Goal: Task Accomplishment & Management: Use online tool/utility

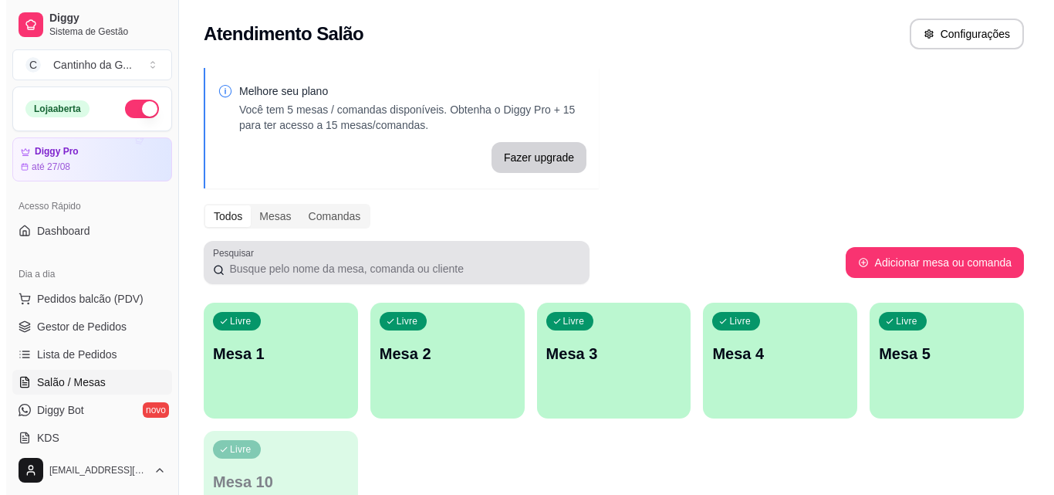
scroll to position [77, 0]
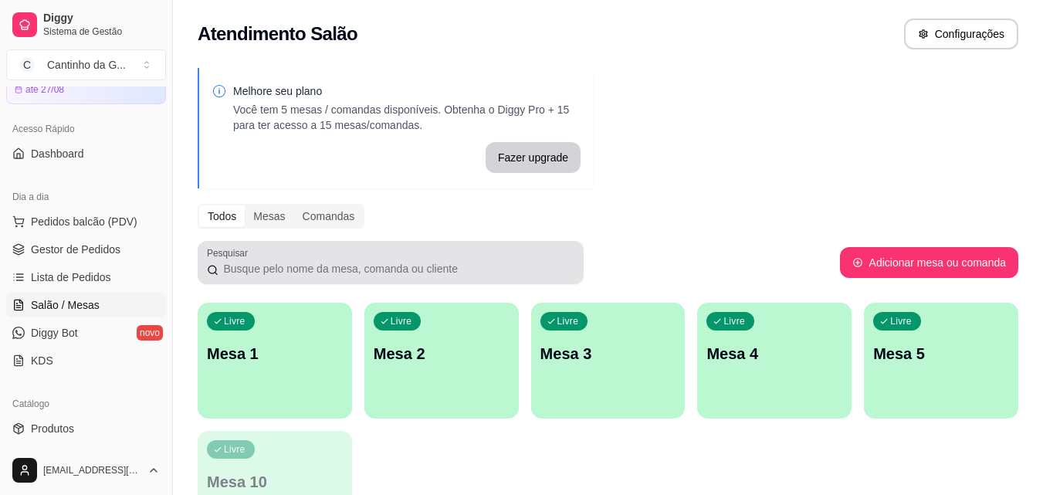
click at [286, 370] on div "Livre Mesa 1" at bounding box center [275, 351] width 154 height 97
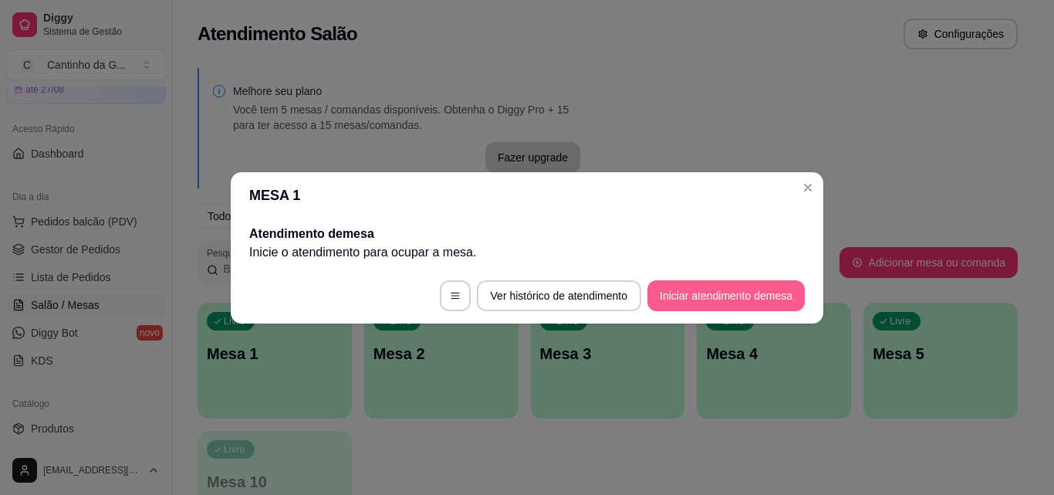
click at [732, 298] on button "Iniciar atendimento de mesa" at bounding box center [725, 295] width 157 height 31
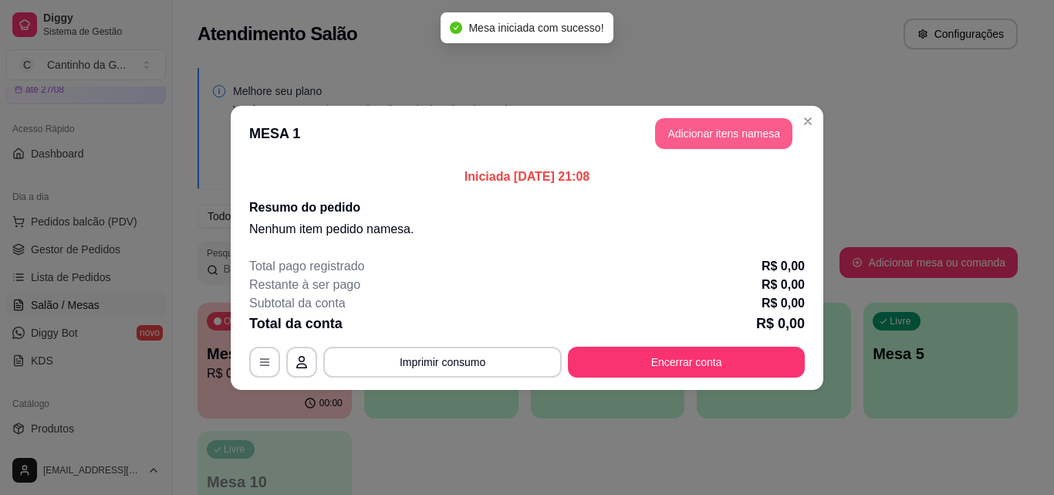
click at [711, 141] on button "Adicionar itens na mesa" at bounding box center [723, 133] width 137 height 31
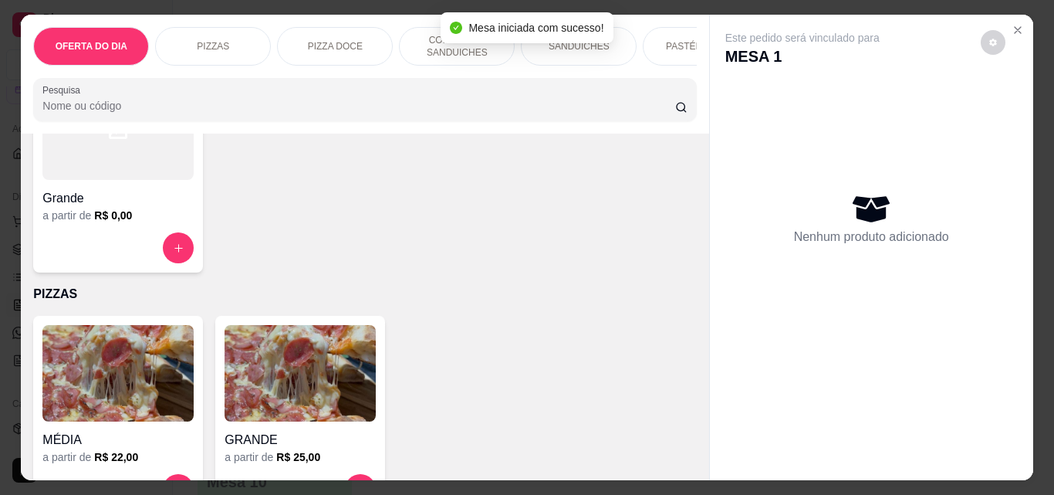
scroll to position [232, 0]
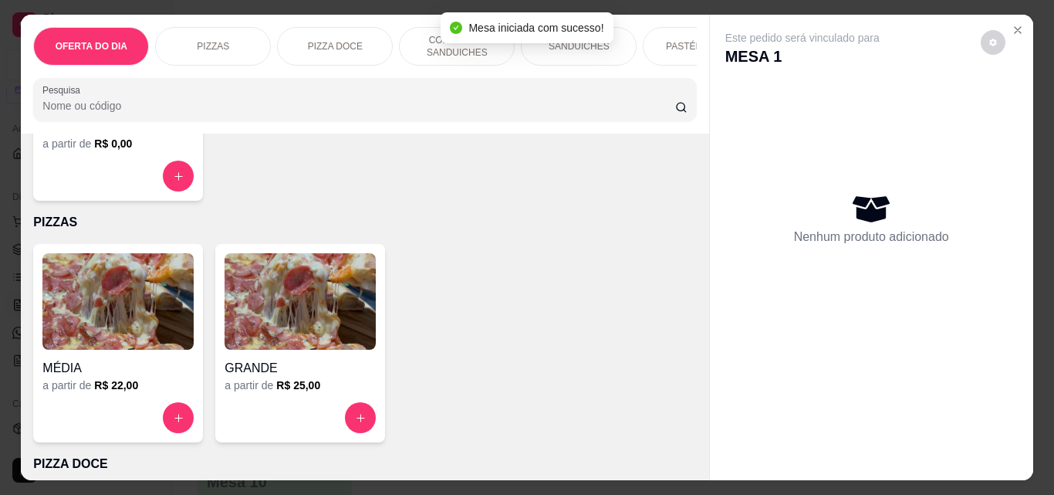
click at [358, 417] on button "increase-product-quantity" at bounding box center [360, 417] width 31 height 31
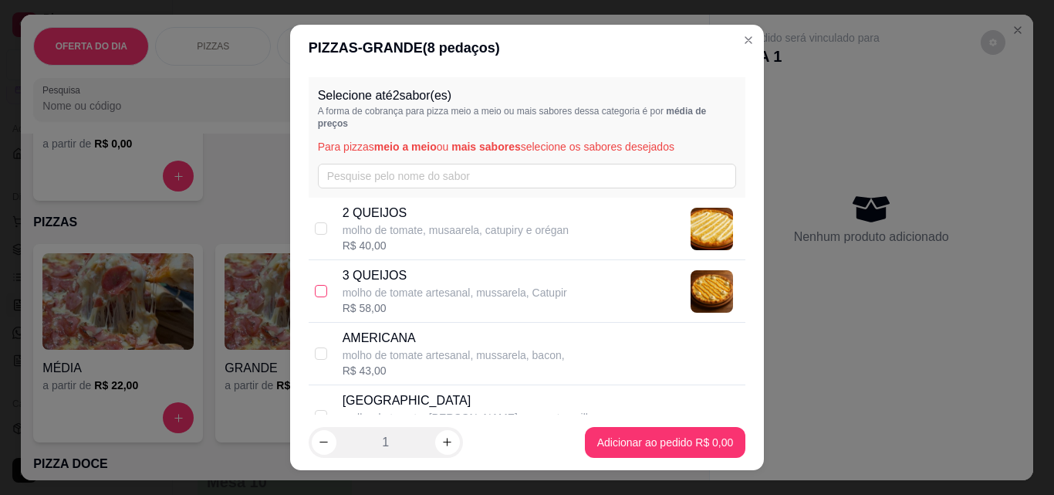
click at [316, 294] on input "checkbox" at bounding box center [321, 291] width 12 height 12
checkbox input "true"
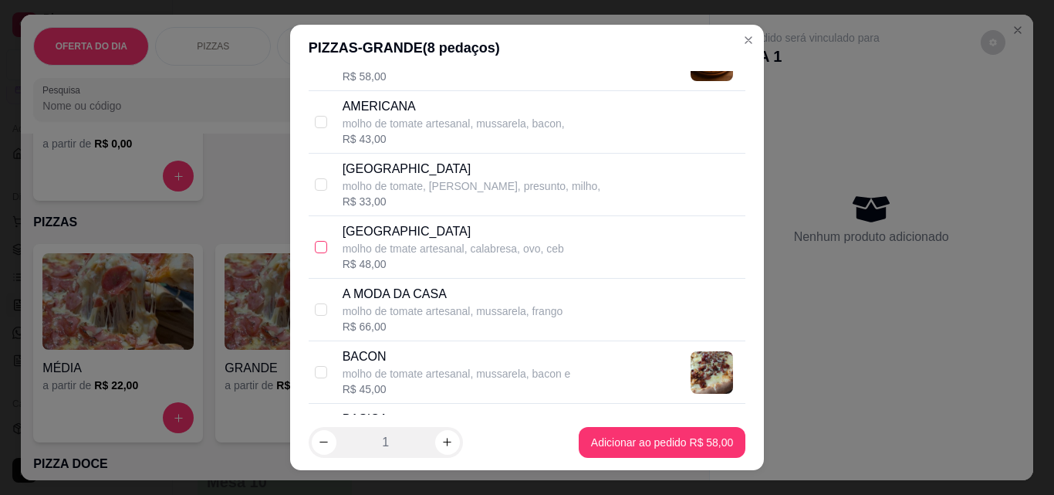
click at [319, 248] on input "checkbox" at bounding box center [321, 247] width 12 height 12
checkbox input "true"
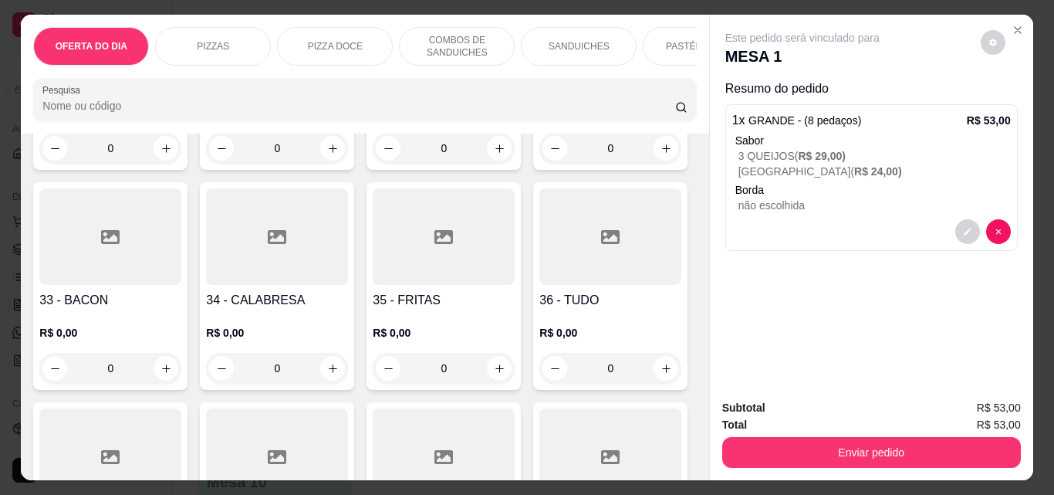
scroll to position [1235, 0]
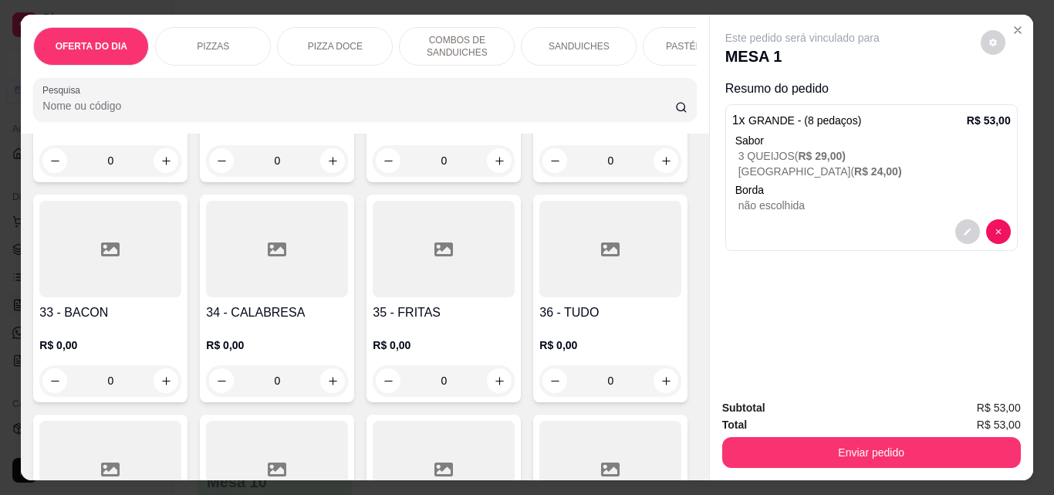
click at [181, 388] on div "0" at bounding box center [110, 380] width 142 height 31
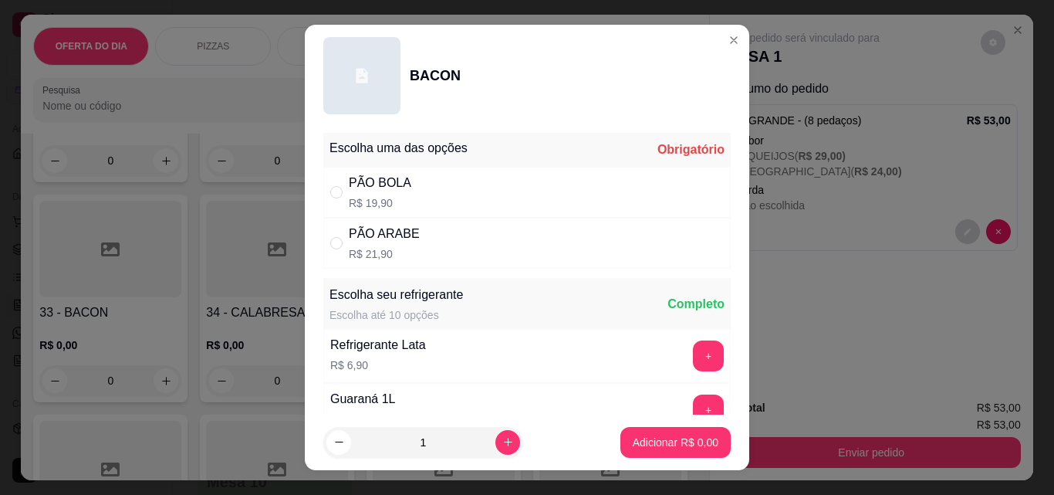
click at [367, 242] on div "PÃO ARABE" at bounding box center [384, 234] width 71 height 19
radio input "true"
click at [682, 437] on p "Adicionar R$ 21,90" at bounding box center [673, 441] width 92 height 15
type input "1"
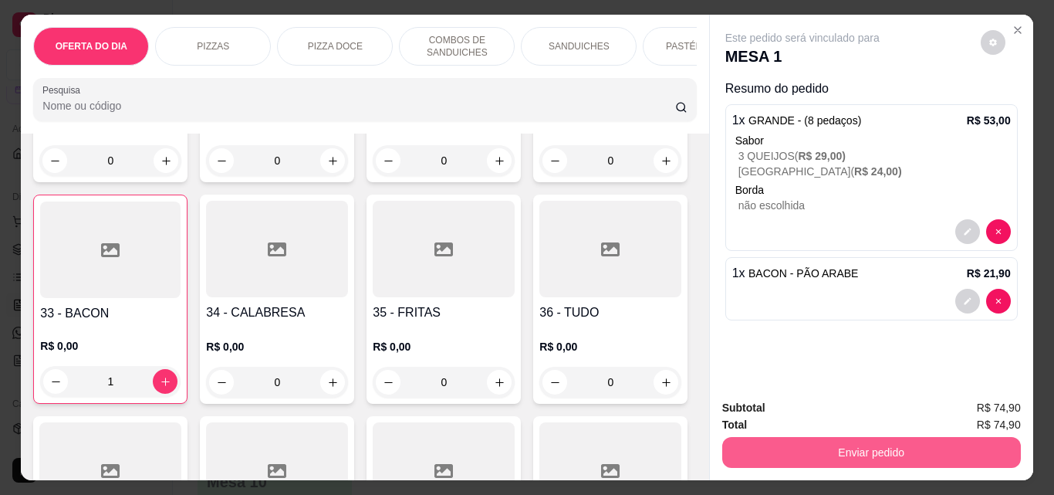
click at [803, 445] on button "Enviar pedido" at bounding box center [871, 452] width 299 height 31
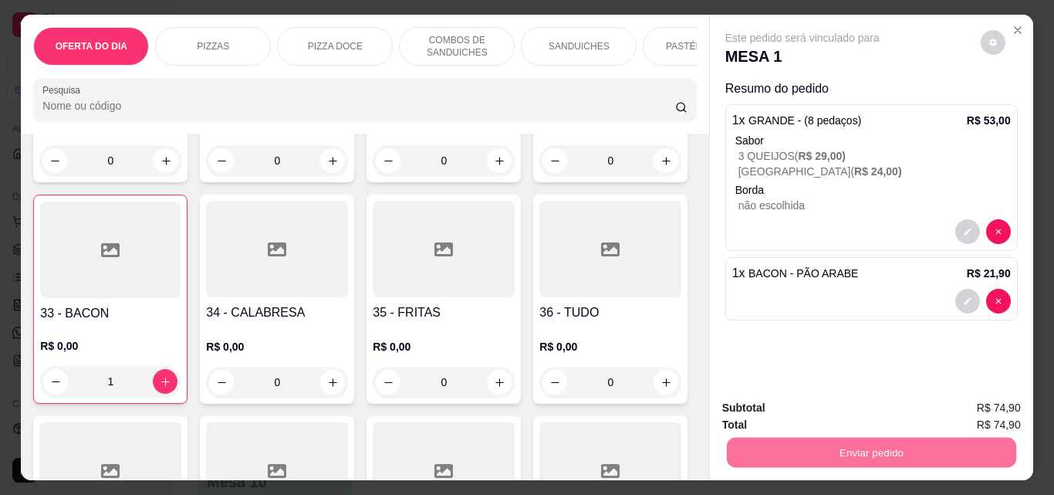
click at [847, 405] on button "Não registrar e enviar pedido" at bounding box center [820, 408] width 161 height 29
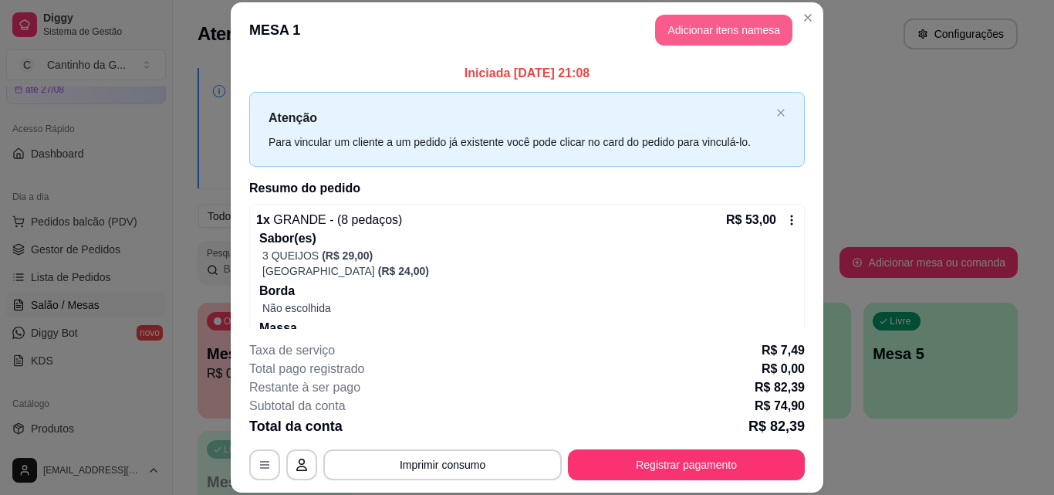
click at [756, 29] on button "Adicionar itens na mesa" at bounding box center [723, 30] width 137 height 31
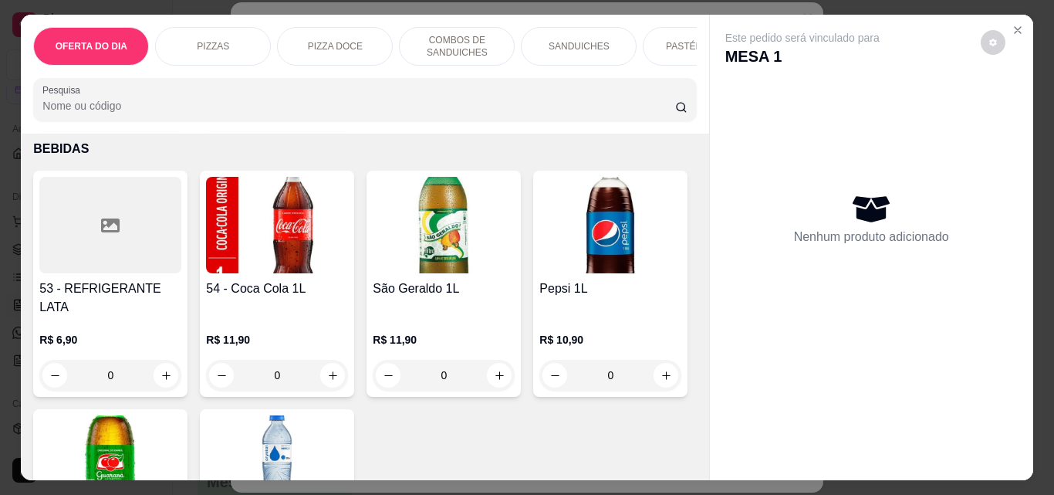
scroll to position [3936, 0]
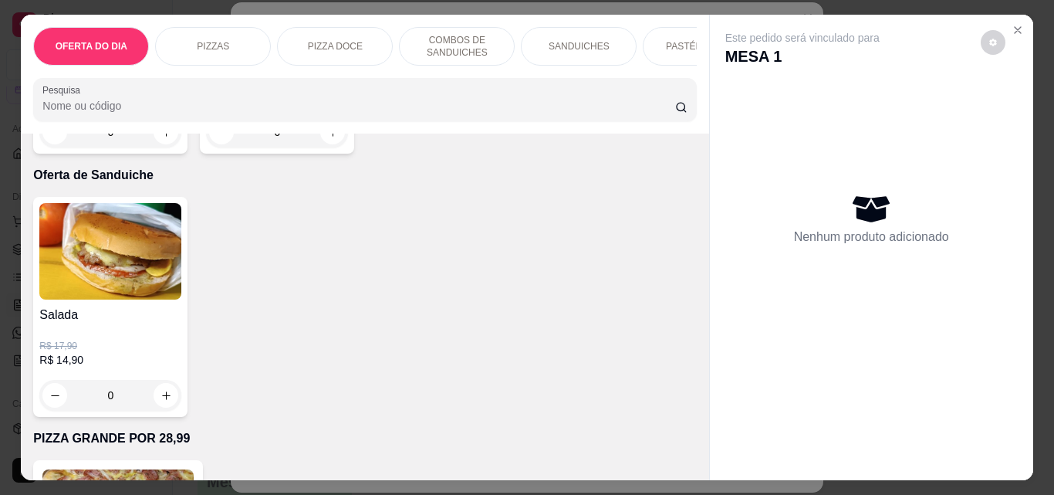
type input "1"
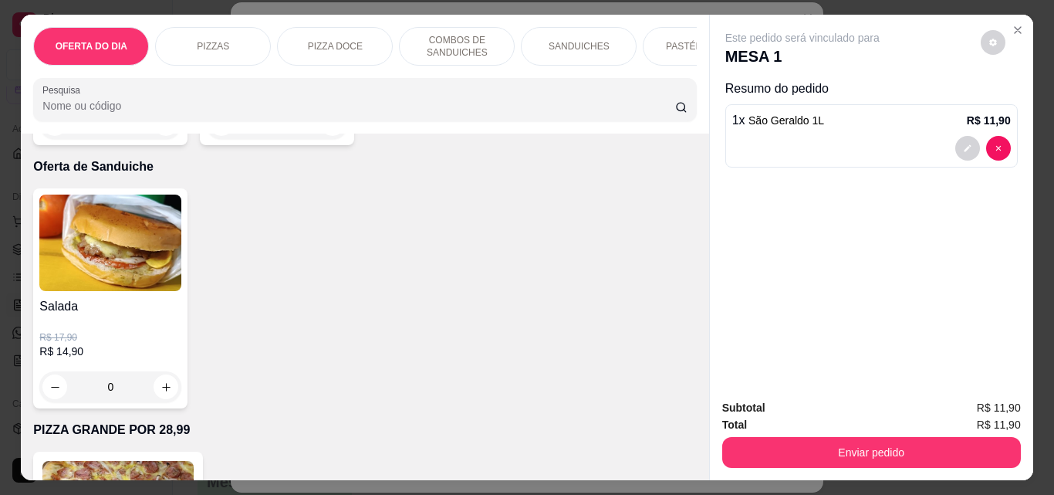
scroll to position [3906, 0]
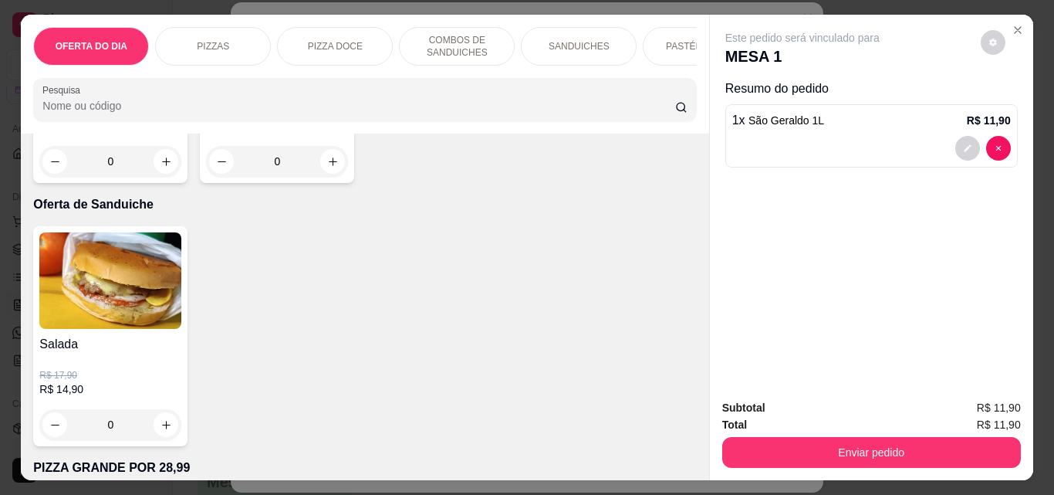
type input "1"
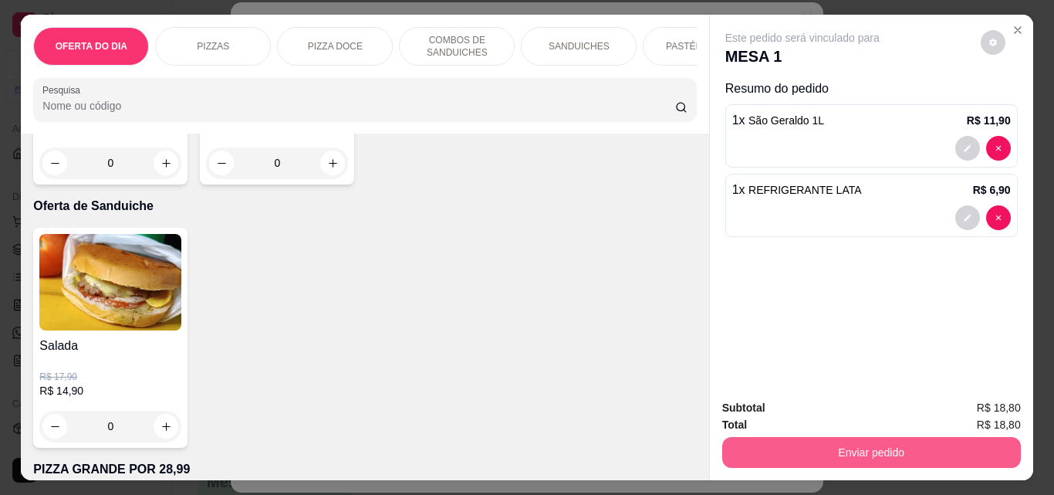
click at [921, 440] on button "Enviar pedido" at bounding box center [871, 452] width 299 height 31
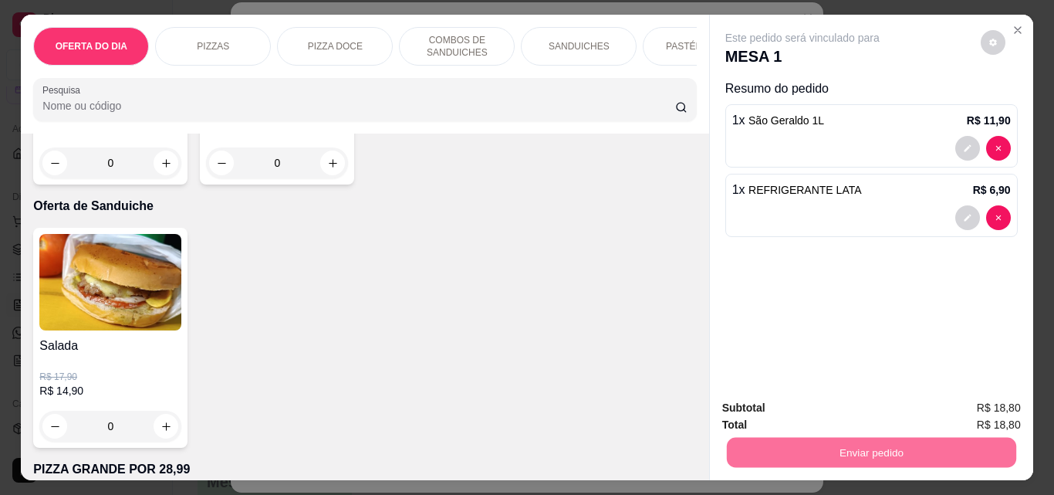
click at [823, 418] on button "Não registrar e enviar pedido" at bounding box center [820, 408] width 161 height 29
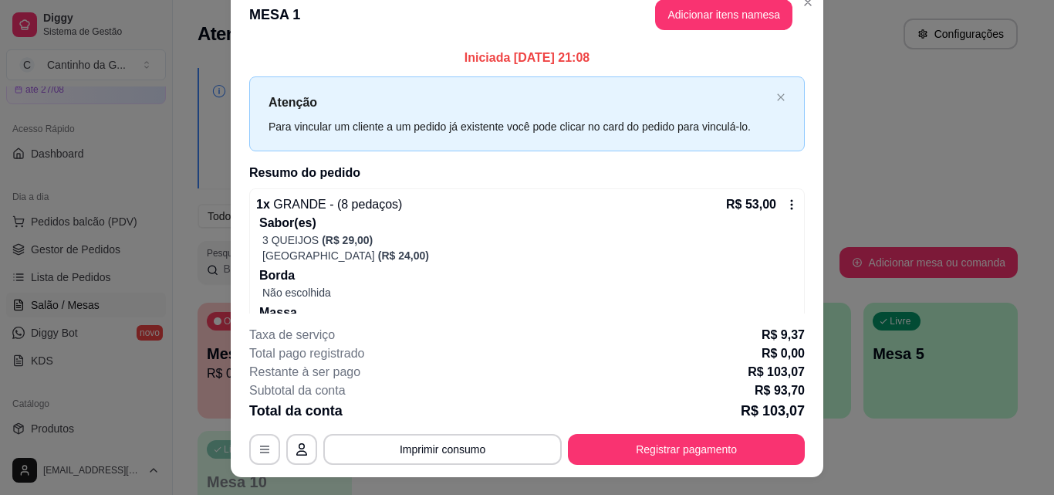
scroll to position [0, 0]
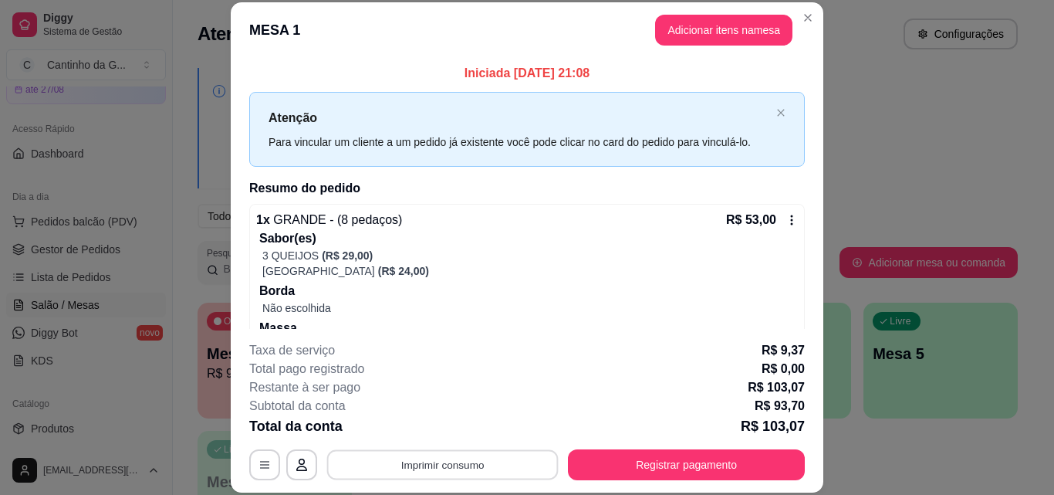
click at [441, 467] on button "Imprimir consumo" at bounding box center [443, 464] width 232 height 30
click at [441, 420] on button "IMPRESSORA" at bounding box center [442, 429] width 112 height 25
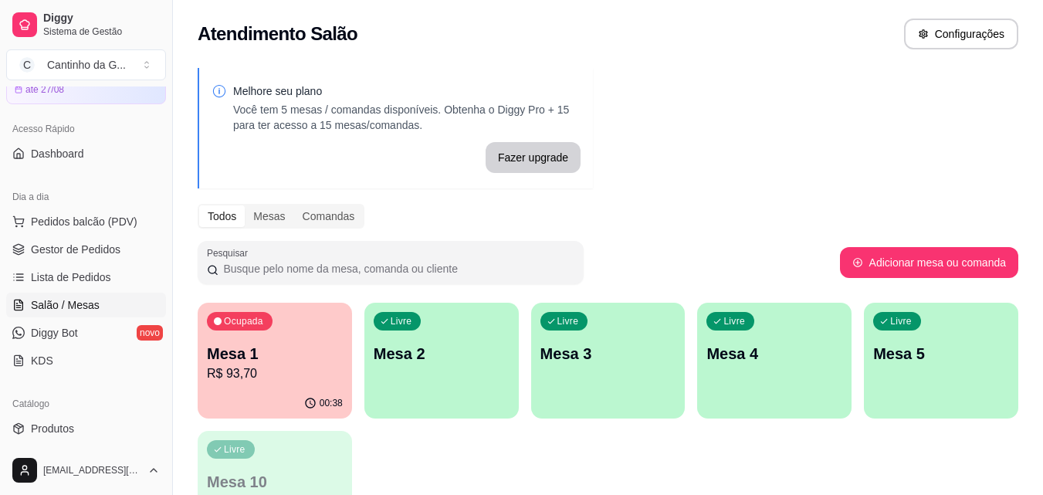
click at [303, 374] on p "R$ 93,70" at bounding box center [275, 373] width 136 height 19
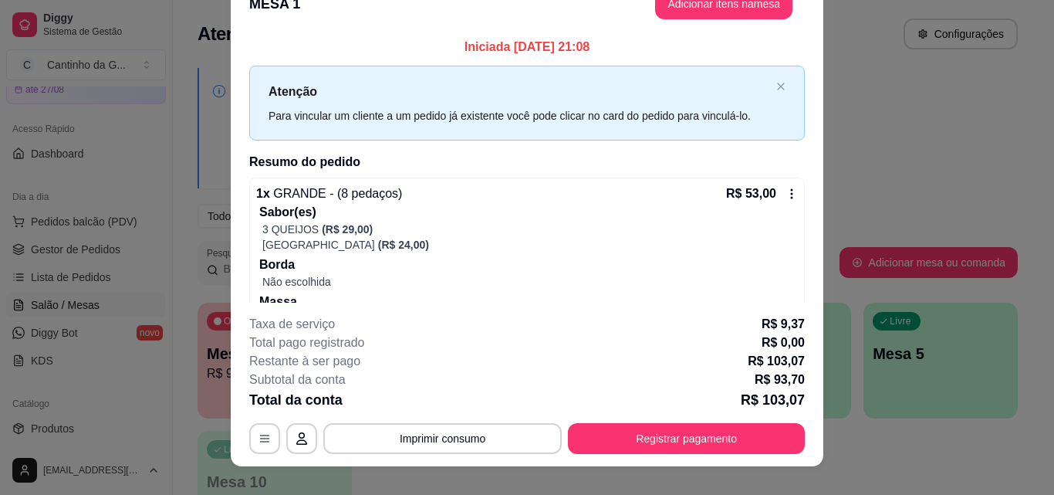
scroll to position [47, 0]
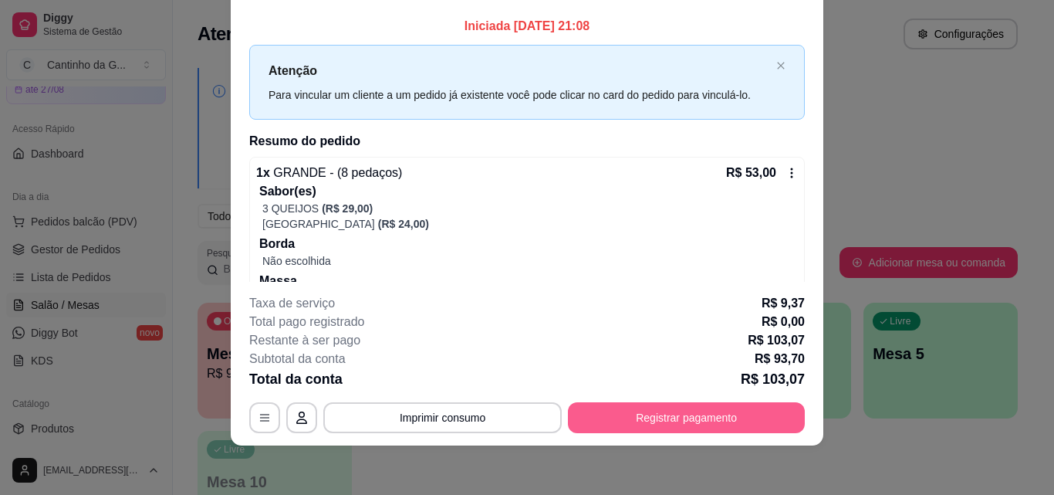
click at [701, 419] on button "Registrar pagamento" at bounding box center [686, 417] width 237 height 31
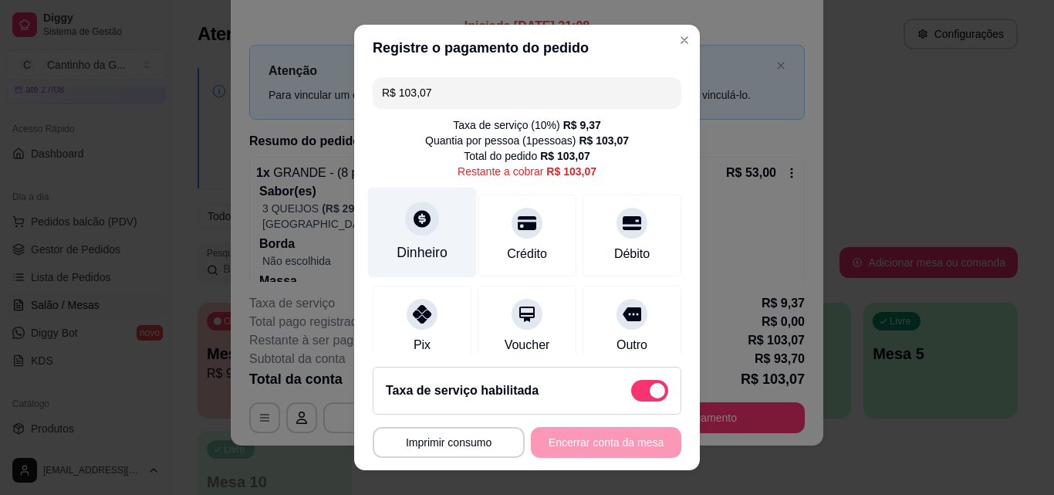
click at [431, 232] on div "Dinheiro" at bounding box center [422, 233] width 109 height 90
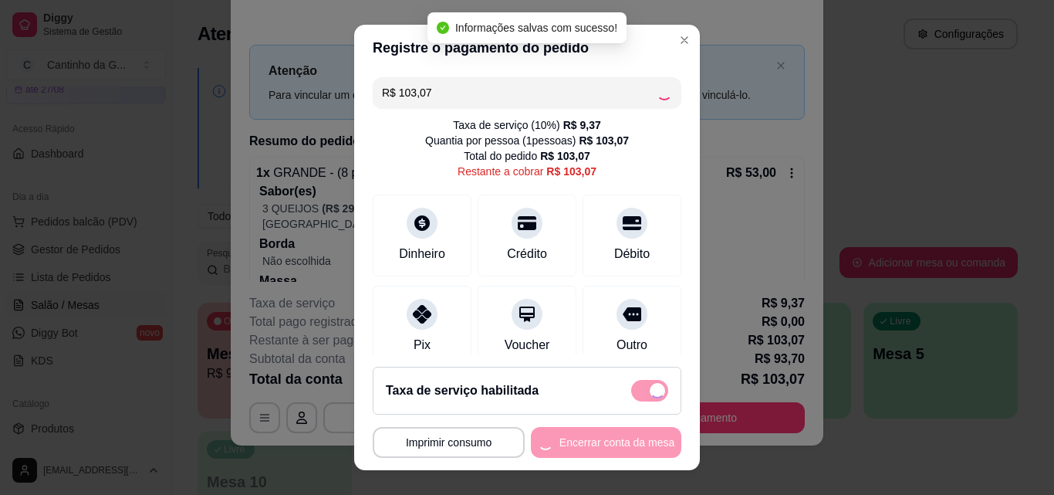
type input "R$ 0,00"
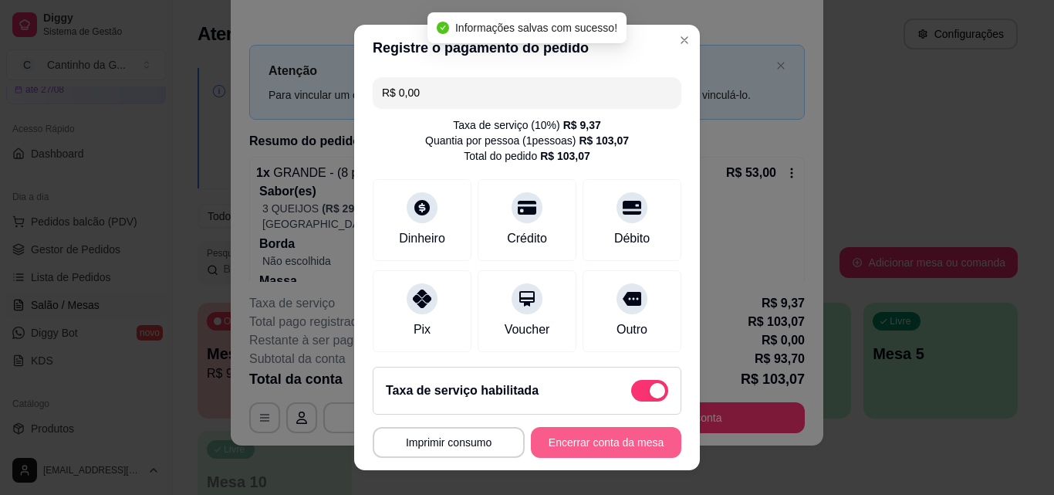
click at [608, 443] on button "Encerrar conta da mesa" at bounding box center [606, 442] width 150 height 31
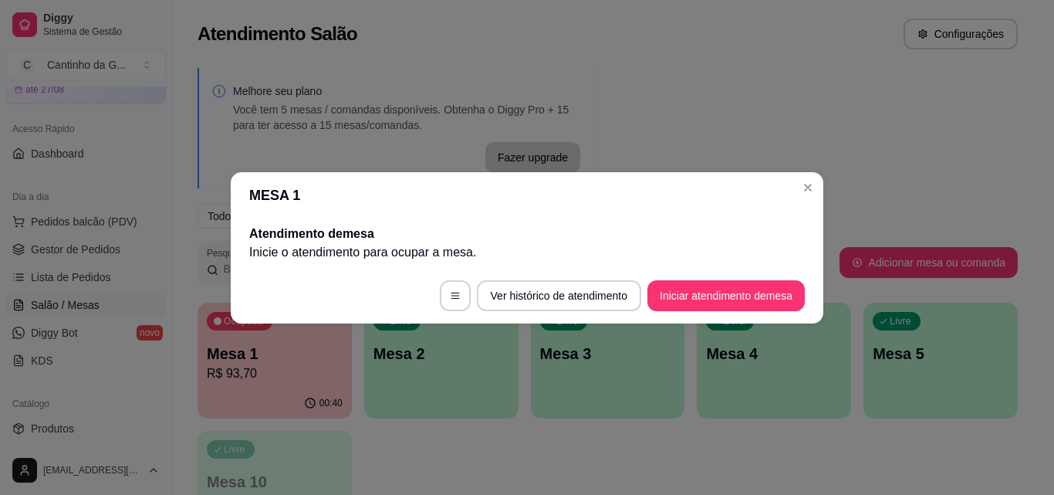
scroll to position [0, 0]
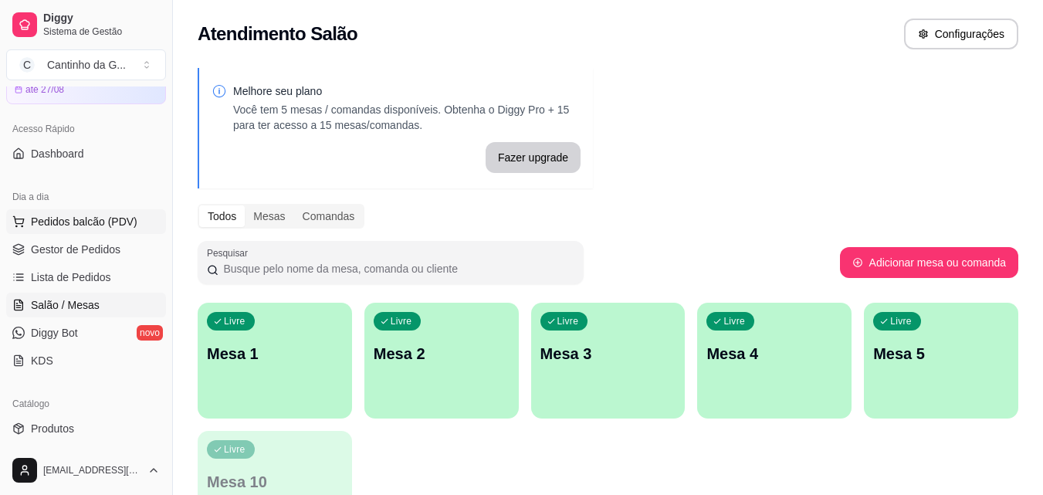
click at [80, 226] on span "Pedidos balcão (PDV)" at bounding box center [84, 221] width 106 height 15
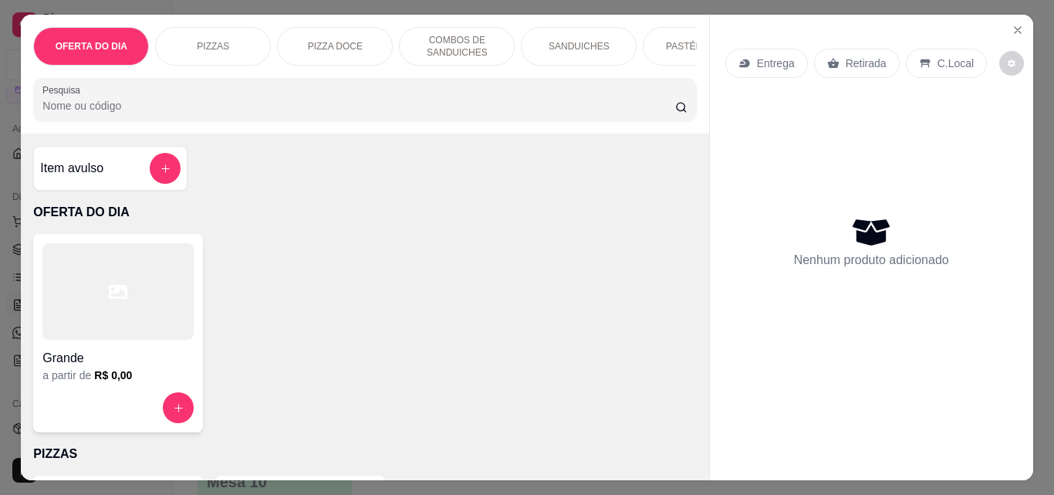
click at [855, 59] on p "Retirada" at bounding box center [866, 63] width 41 height 15
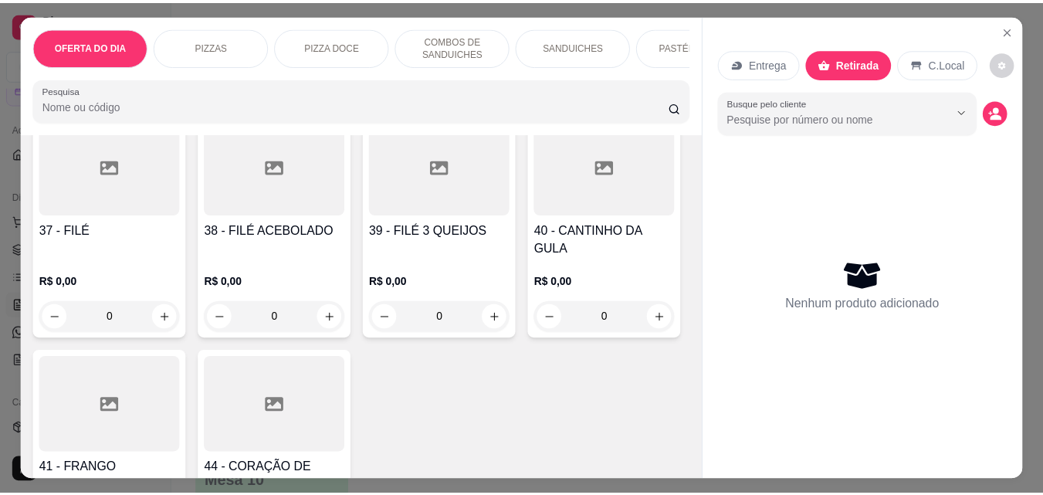
scroll to position [1543, 0]
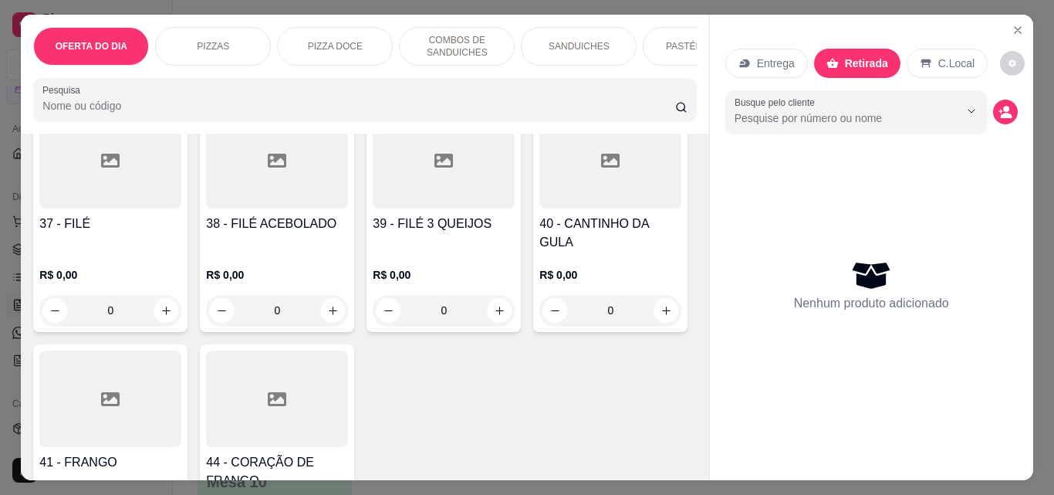
click at [539, 87] on div "0" at bounding box center [610, 71] width 142 height 31
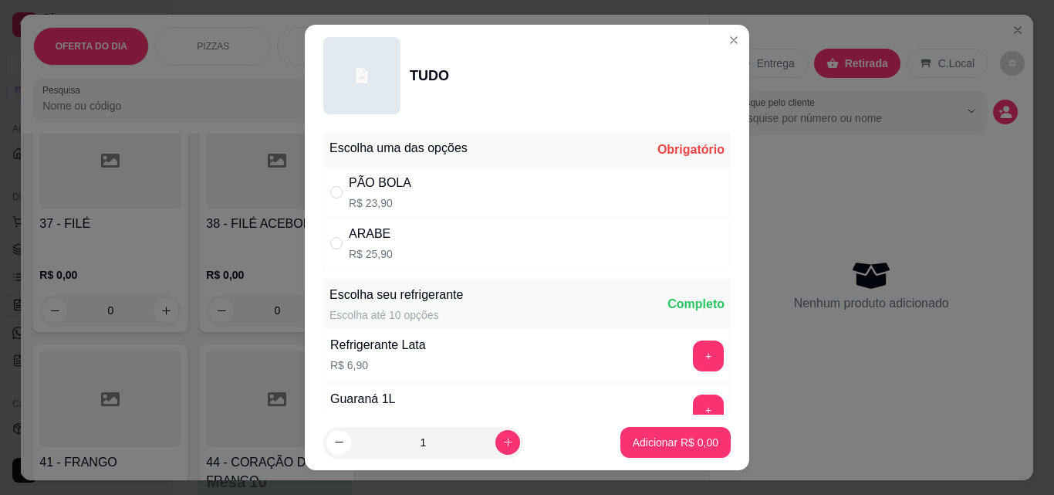
click at [422, 248] on div "ARABE R$ 25,90" at bounding box center [526, 243] width 407 height 51
radio input "true"
click at [639, 439] on p "Adicionar R$ 25,90" at bounding box center [673, 441] width 90 height 15
type input "1"
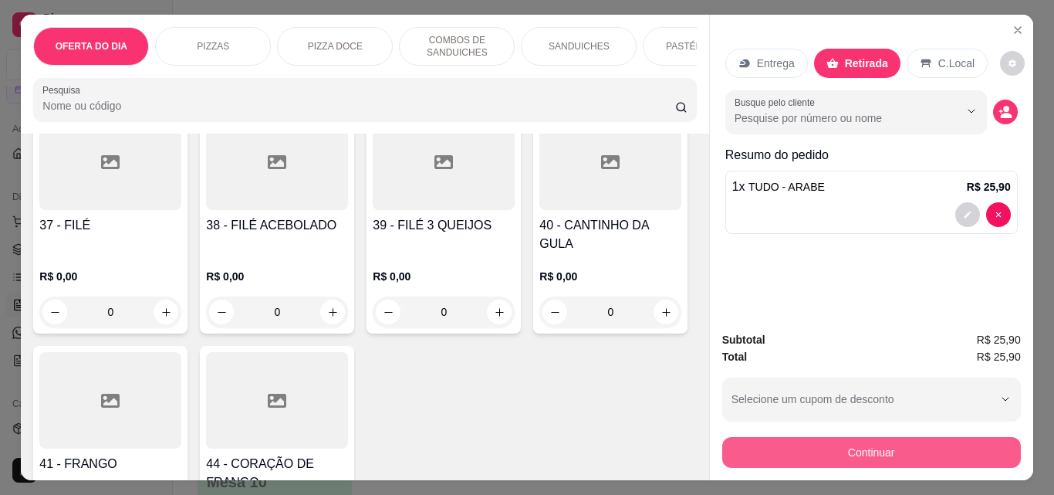
click at [924, 449] on button "Continuar" at bounding box center [871, 452] width 299 height 31
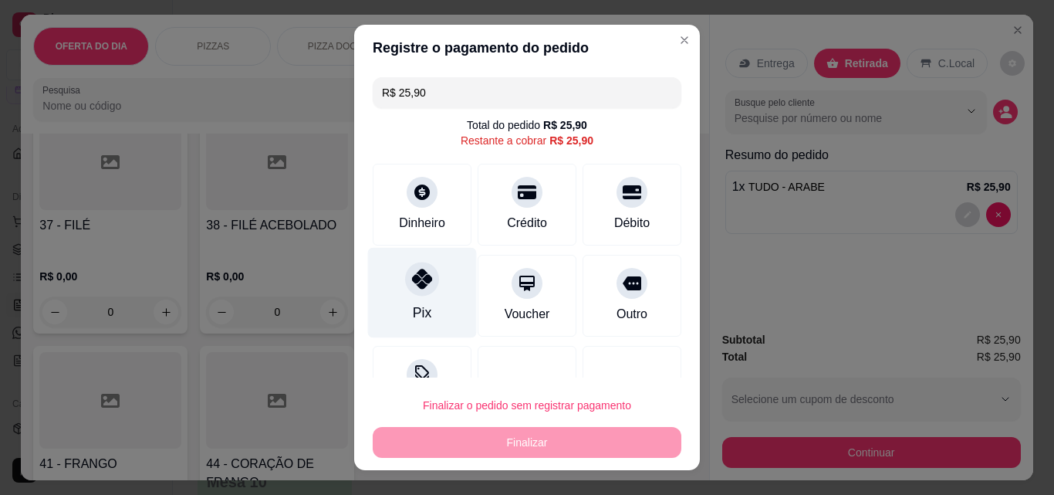
click at [439, 294] on div "Pix" at bounding box center [422, 293] width 109 height 90
type input "R$ 0,00"
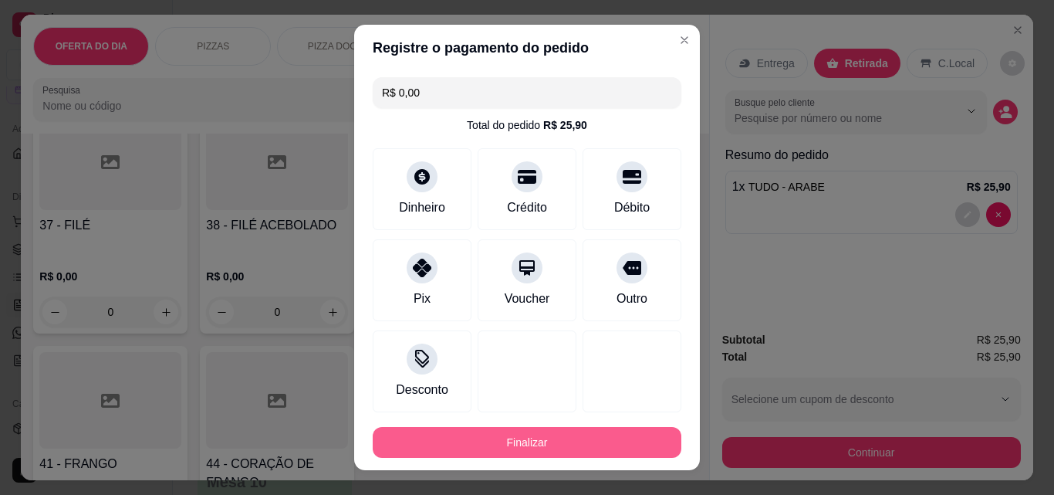
click at [565, 441] on button "Finalizar" at bounding box center [527, 442] width 309 height 31
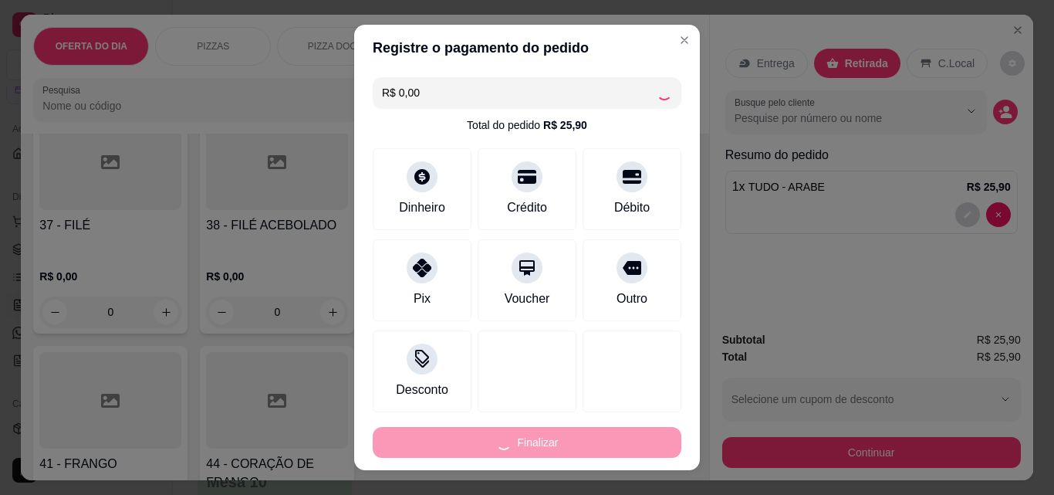
type input "0"
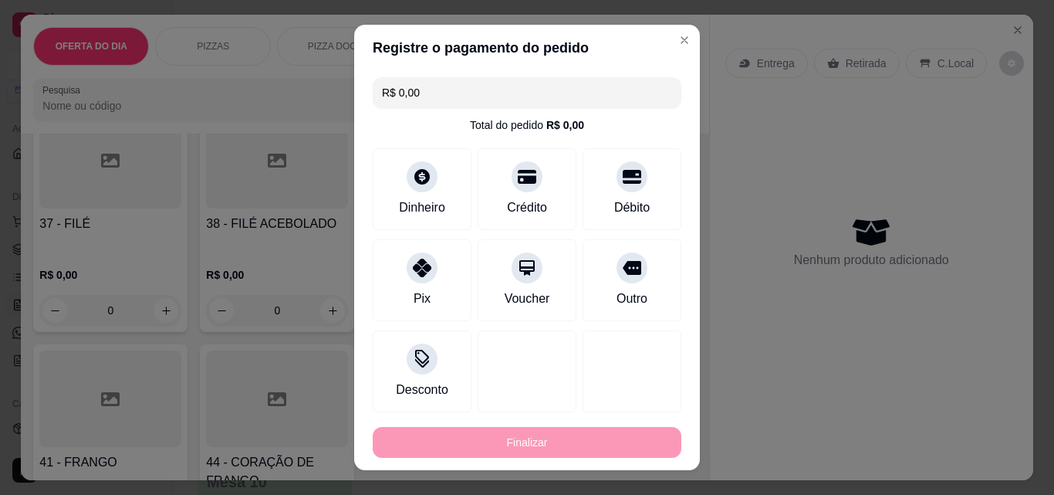
type input "-R$ 25,90"
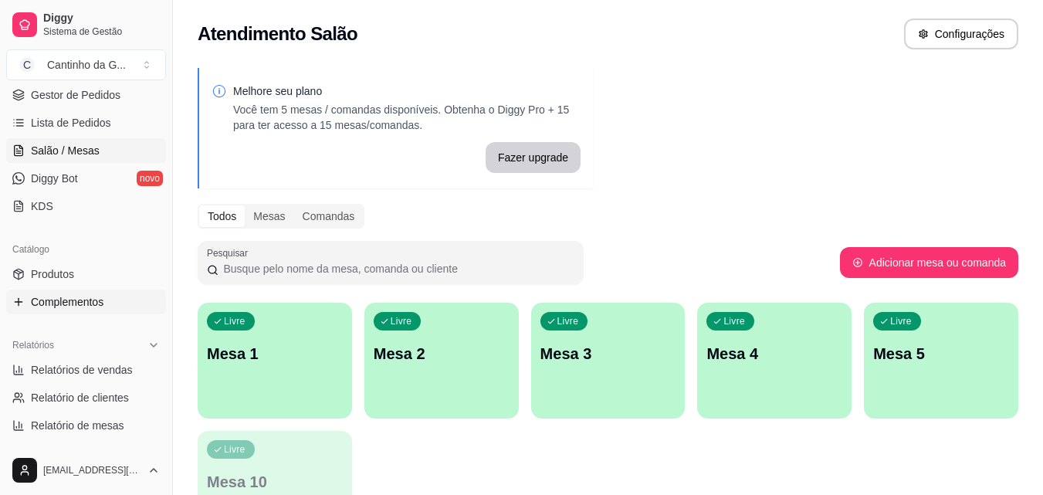
scroll to position [309, 0]
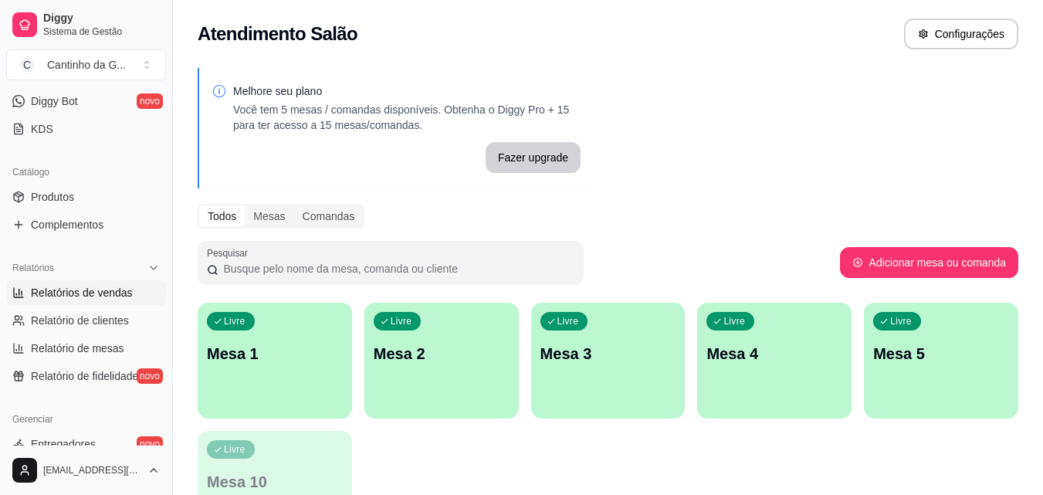
click at [93, 292] on span "Relatórios de vendas" at bounding box center [82, 292] width 102 height 15
select select "ALL"
select select "0"
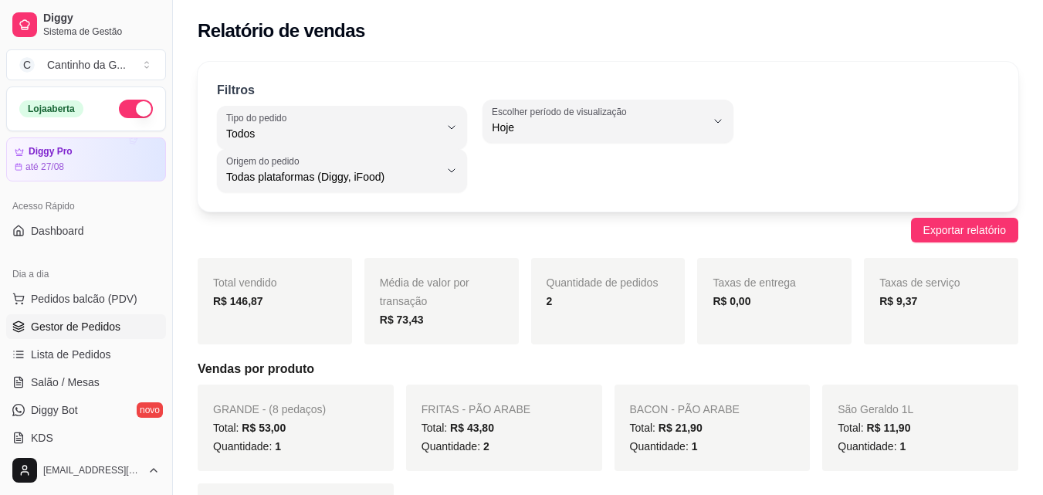
click at [106, 323] on span "Gestor de Pedidos" at bounding box center [76, 326] width 90 height 15
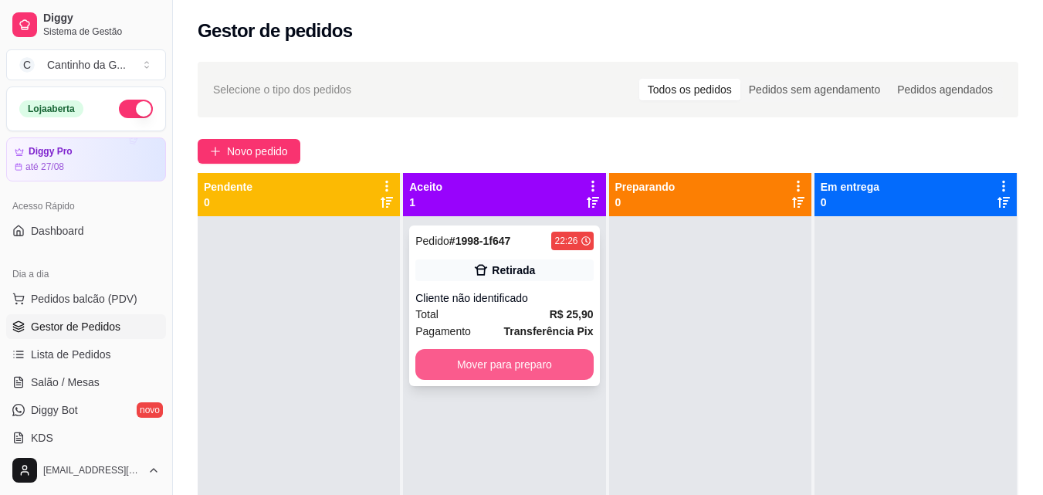
click at [568, 366] on button "Mover para preparo" at bounding box center [503, 364] width 177 height 31
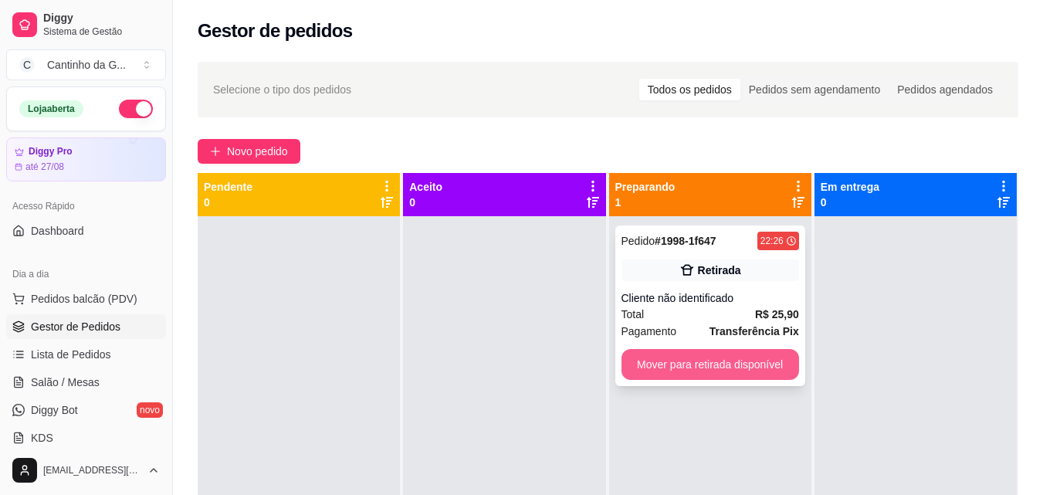
click at [699, 375] on button "Mover para retirada disponível" at bounding box center [709, 364] width 177 height 31
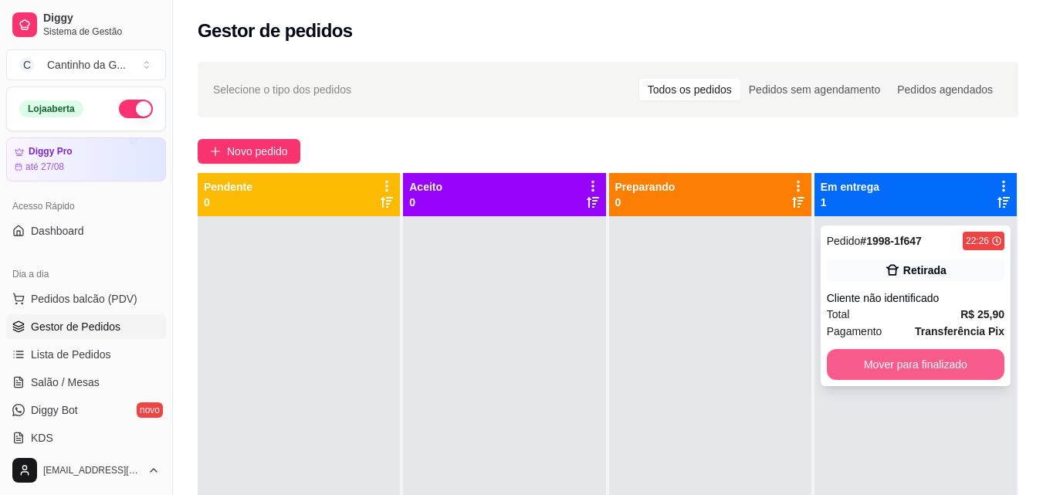
click at [899, 365] on button "Mover para finalizado" at bounding box center [915, 364] width 177 height 31
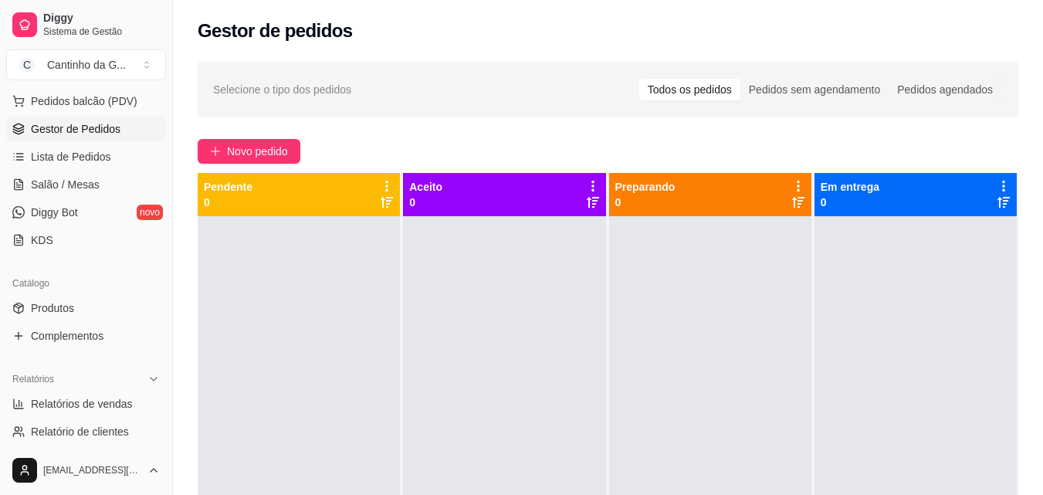
scroll to position [232, 0]
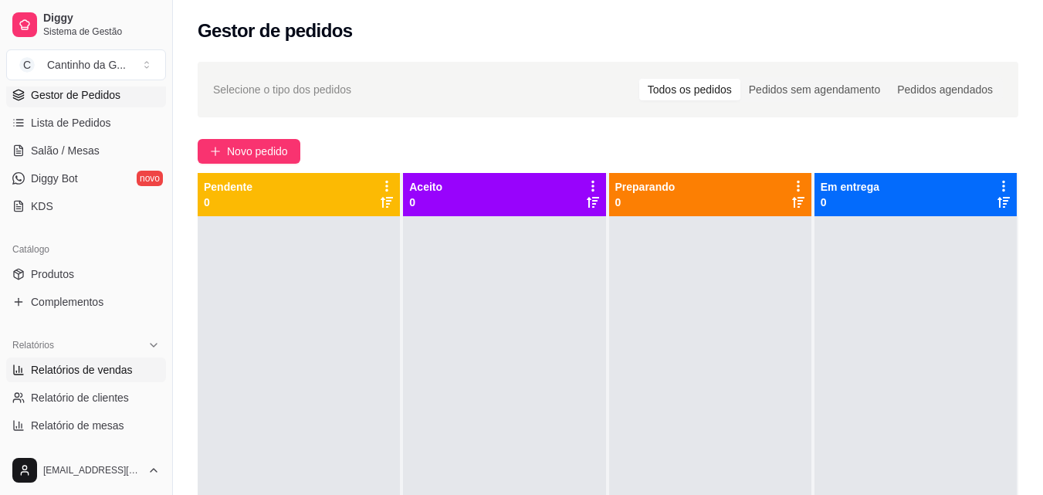
click at [109, 376] on span "Relatórios de vendas" at bounding box center [82, 369] width 102 height 15
select select "ALL"
select select "0"
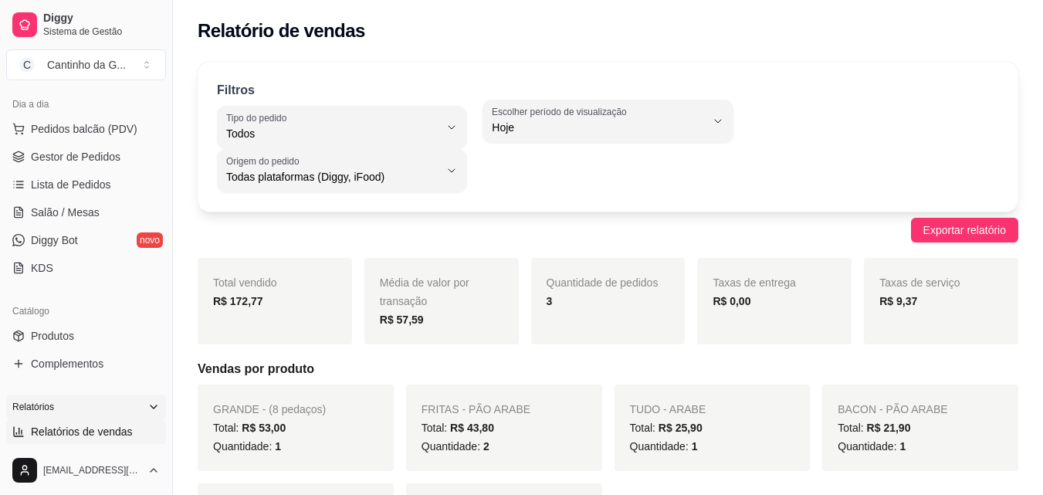
scroll to position [77, 0]
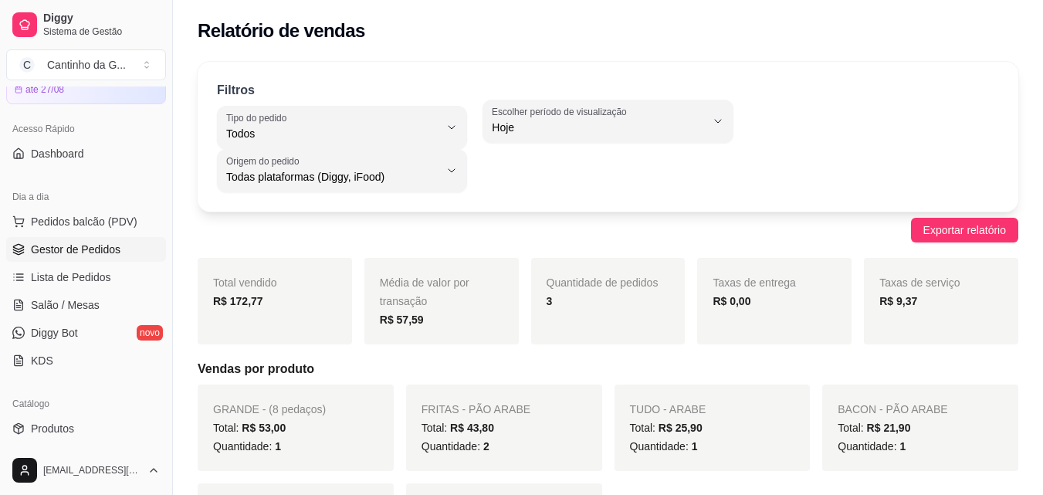
click at [117, 249] on span "Gestor de Pedidos" at bounding box center [76, 249] width 90 height 15
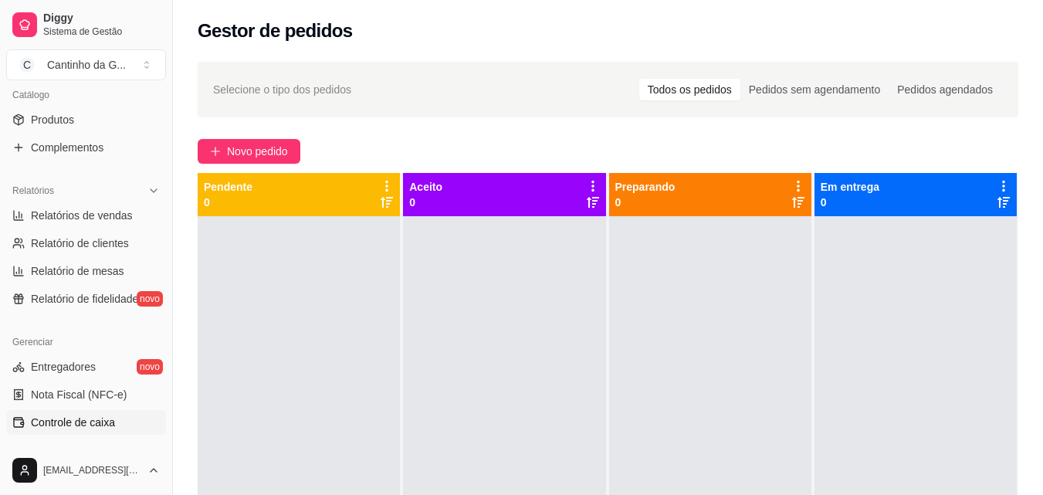
scroll to position [616, 0]
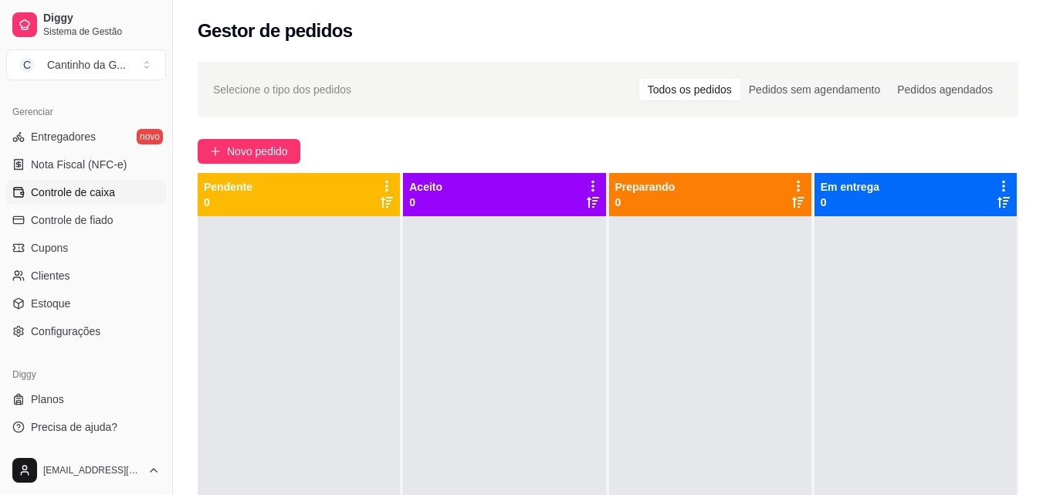
click at [137, 194] on link "Controle de caixa" at bounding box center [86, 192] width 160 height 25
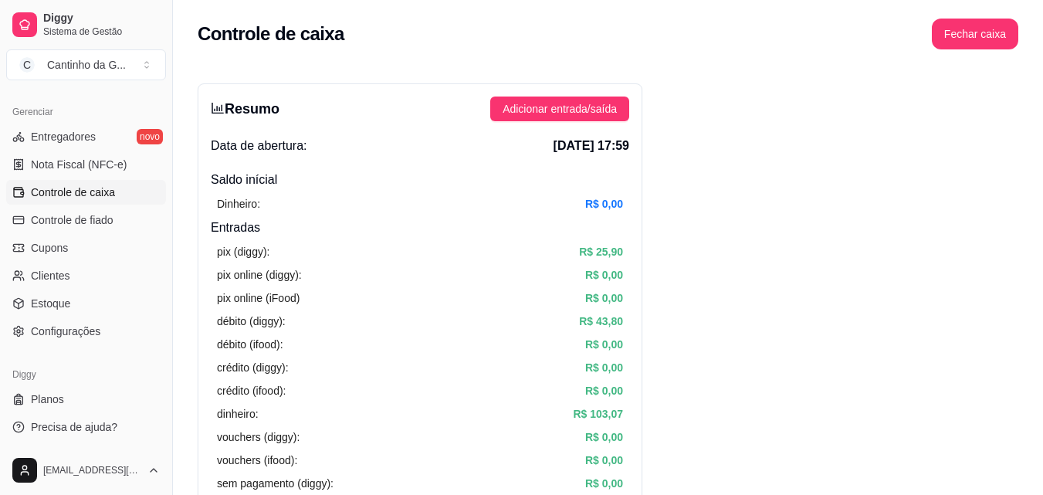
click at [988, 39] on button "Fechar caixa" at bounding box center [974, 34] width 86 height 31
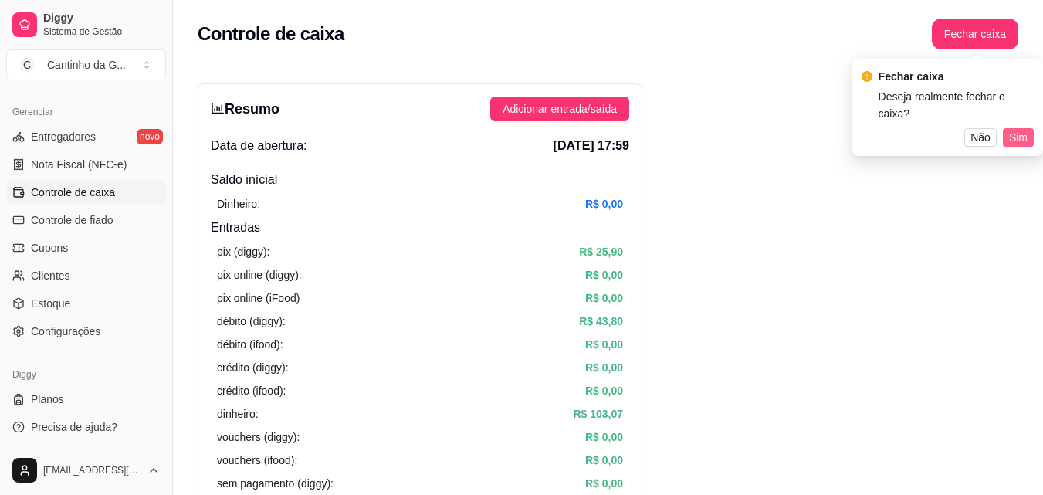
click at [1010, 129] on span "Sim" at bounding box center [1018, 137] width 19 height 17
